Goal: Find contact information: Find contact information

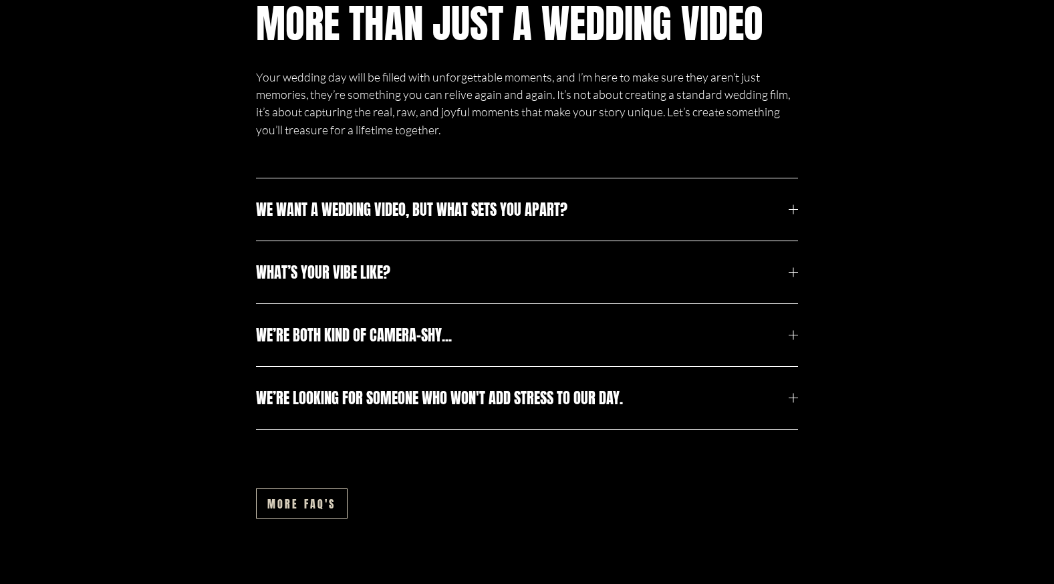
scroll to position [4562, 0]
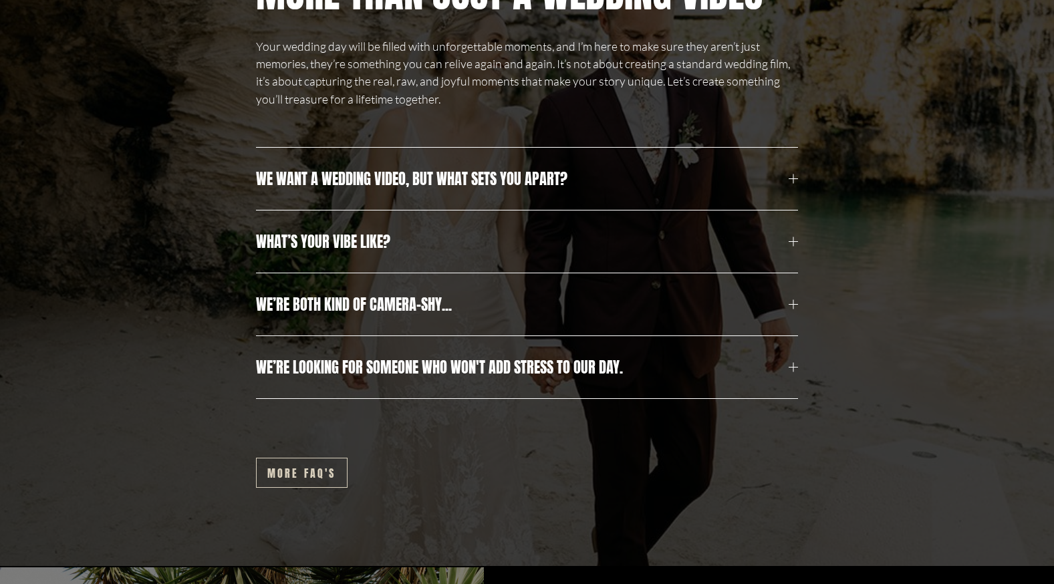
click at [401, 253] on span "What’s your vibe like?" at bounding box center [522, 242] width 533 height 22
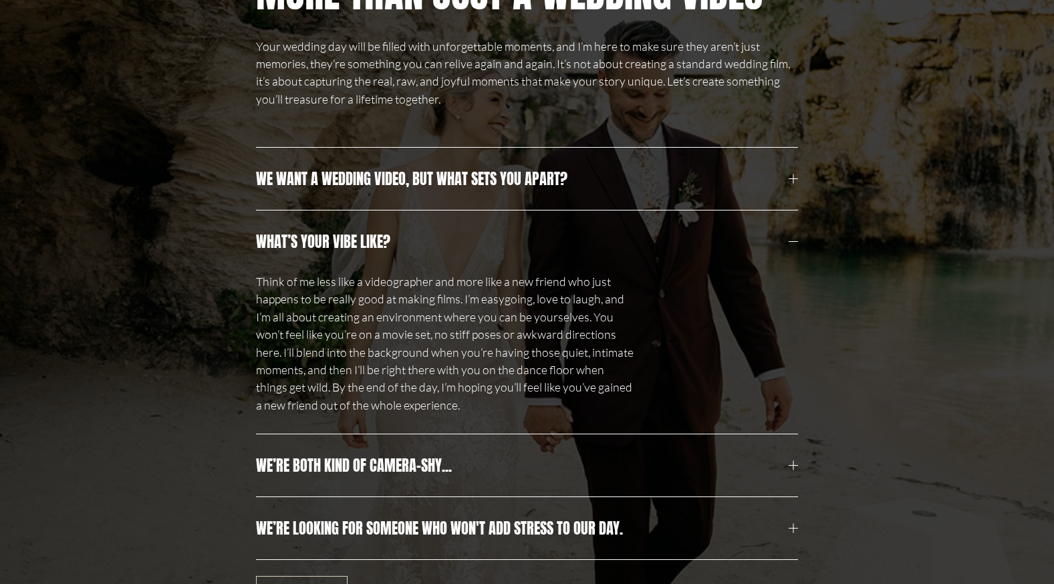
drag, startPoint x: 401, startPoint y: 255, endPoint x: 348, endPoint y: 256, distance: 53.5
click at [348, 253] on span "What’s your vibe like?" at bounding box center [522, 242] width 533 height 22
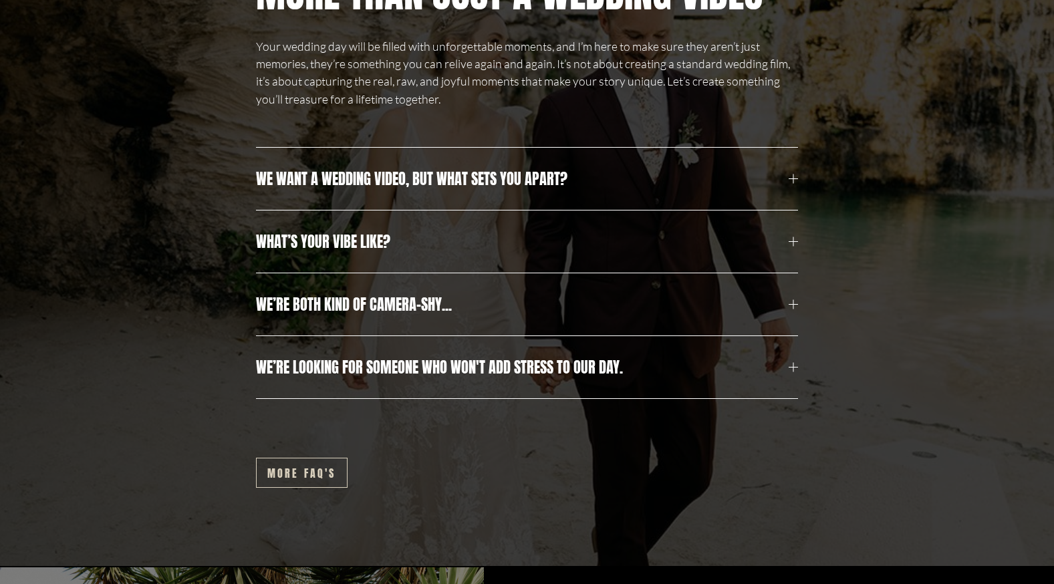
click at [380, 205] on button "We want a wedding video, but what sets you apart?" at bounding box center [527, 179] width 543 height 62
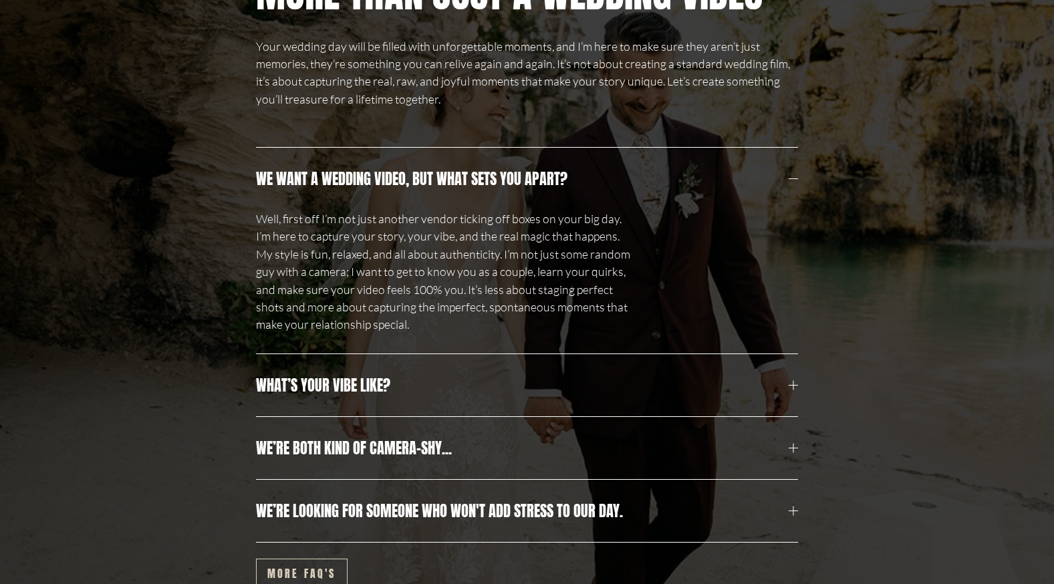
click at [380, 205] on button "We want a wedding video, but what sets you apart?" at bounding box center [527, 179] width 543 height 62
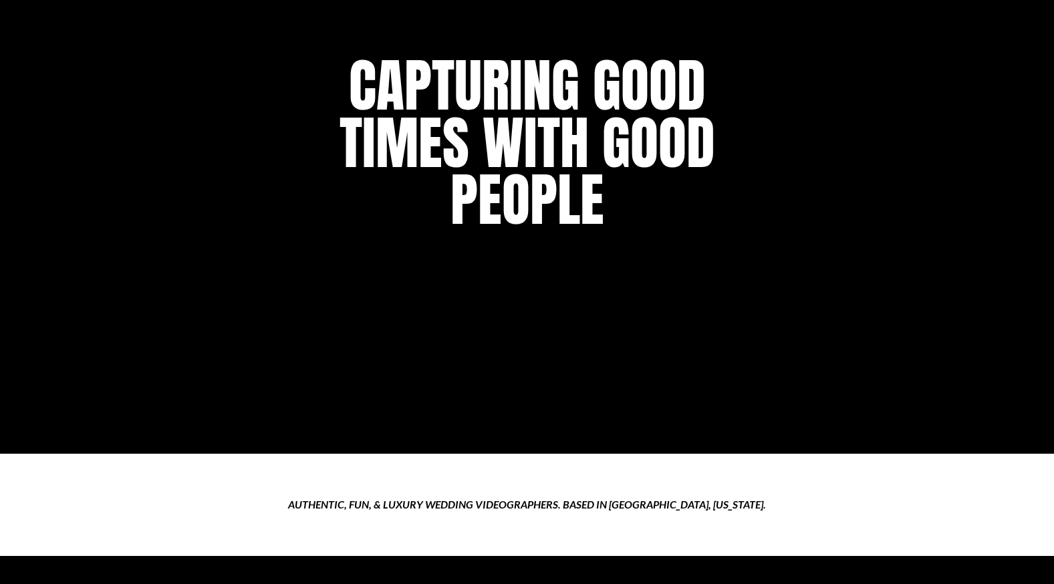
scroll to position [0, 0]
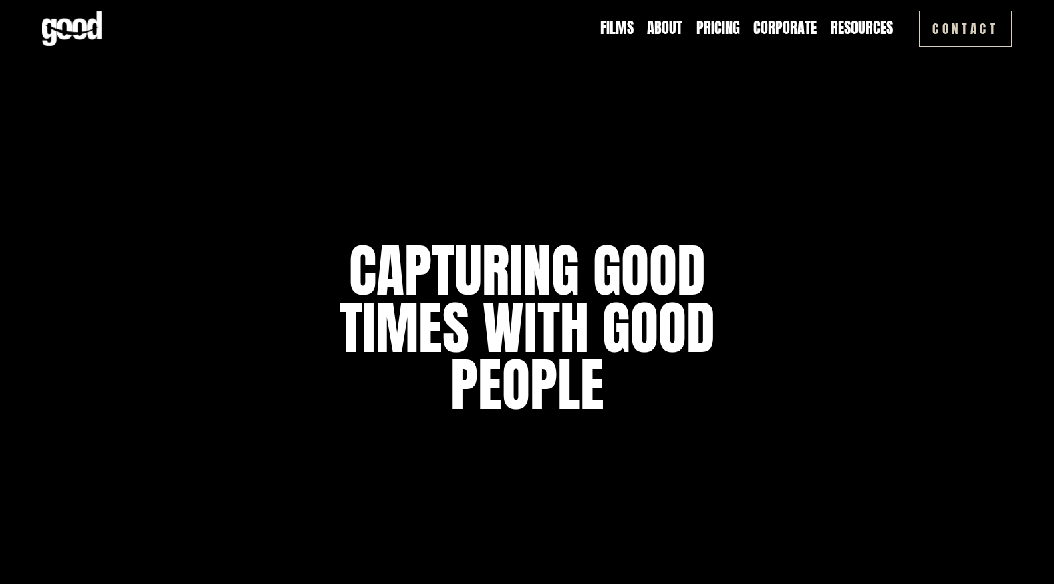
click at [725, 24] on link "Pricing" at bounding box center [718, 28] width 43 height 21
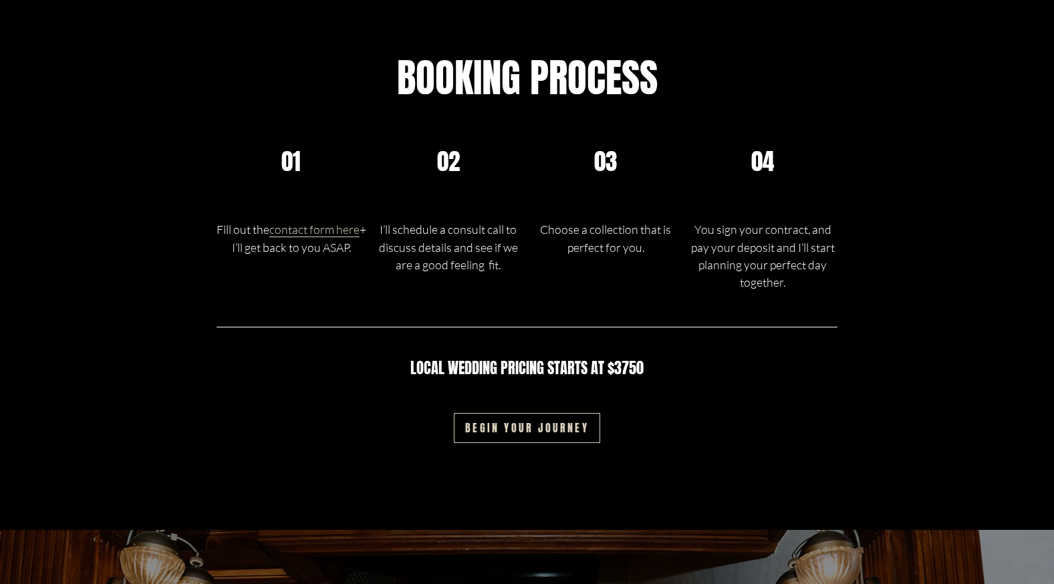
scroll to position [2198, 0]
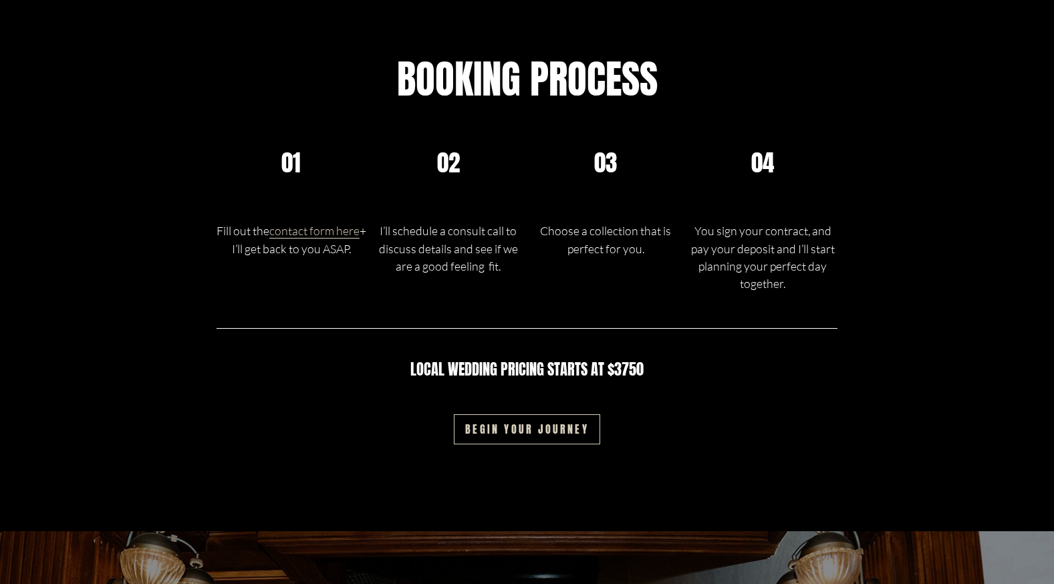
click at [508, 431] on link "Begin your journey" at bounding box center [527, 429] width 146 height 30
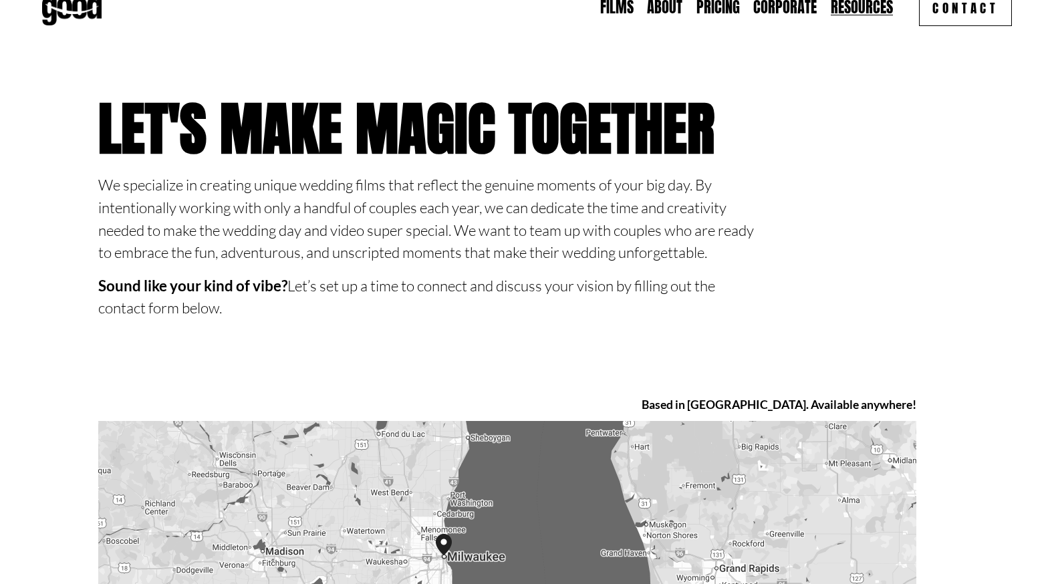
scroll to position [15, 0]
